Goal: Find specific page/section: Find specific page/section

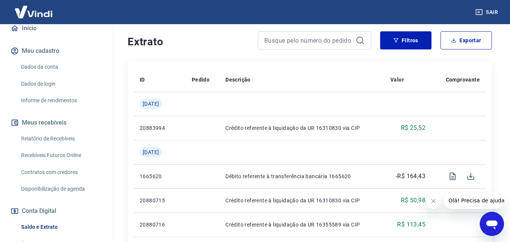
scroll to position [76, 0]
click at [60, 138] on link "Relatório de Recebíveis" at bounding box center [61, 137] width 86 height 15
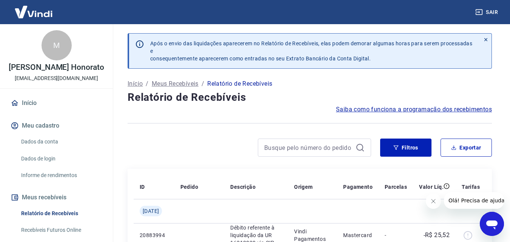
click at [39, 106] on link "Início" at bounding box center [56, 103] width 95 height 17
